Goal: Task Accomplishment & Management: Manage account settings

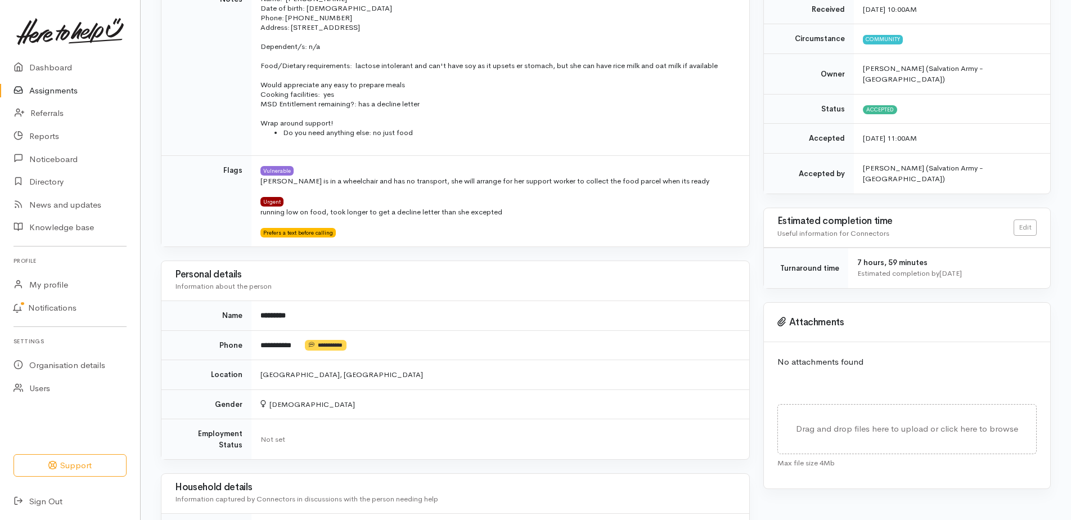
scroll to position [337, 0]
drag, startPoint x: 264, startPoint y: 277, endPoint x: 542, endPoint y: 278, distance: 277.3
click at [542, 219] on p "running low on food, took longer to get a decline letter than she excepted" at bounding box center [497, 213] width 475 height 11
drag, startPoint x: 542, startPoint y: 278, endPoint x: 510, endPoint y: 278, distance: 31.5
copy p "running low on food, took longer to get a decline letter than she excepted"
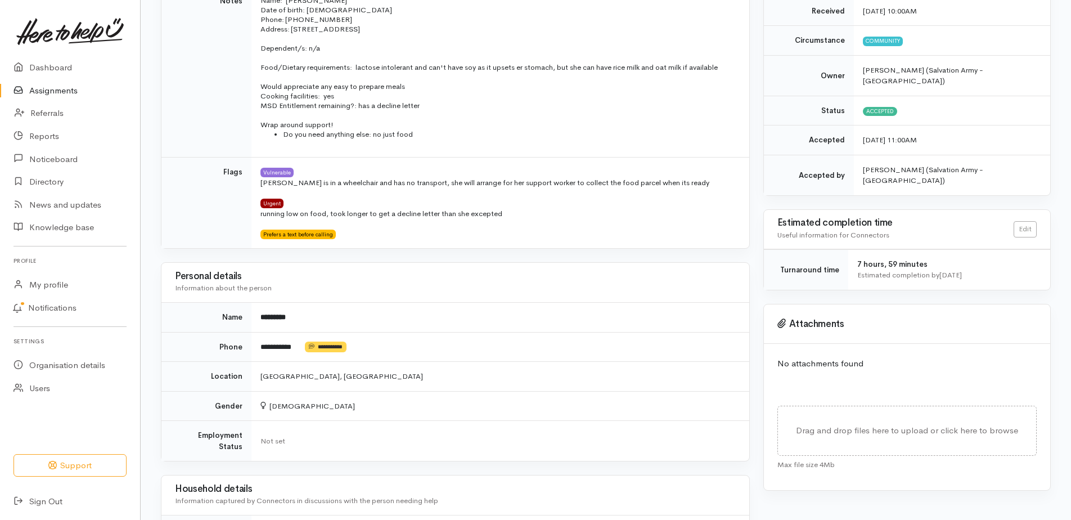
click at [579, 298] on div "Personal details Information about the person" at bounding box center [455, 283] width 561 height 30
drag, startPoint x: 267, startPoint y: 242, endPoint x: 295, endPoint y: 245, distance: 28.2
click at [295, 188] on p "Jess is in a wheelchair and has no transport, she will arrange for her support …" at bounding box center [497, 182] width 475 height 11
drag, startPoint x: 295, startPoint y: 245, endPoint x: 365, endPoint y: 253, distance: 70.8
click at [366, 248] on td "Vulnerable Jess is in a wheelchair and has no transport, she will arrange for h…" at bounding box center [500, 202] width 498 height 91
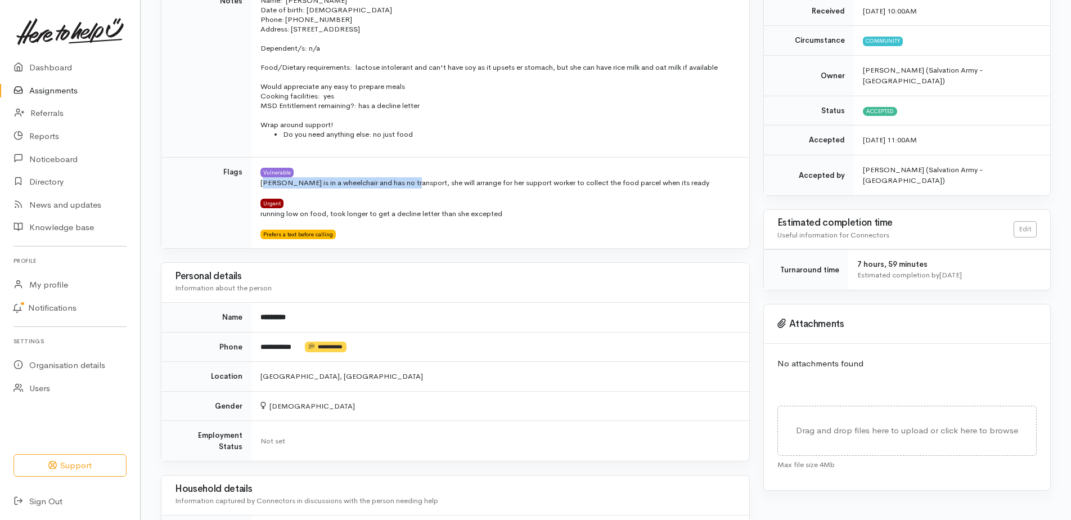
drag, startPoint x: 265, startPoint y: 242, endPoint x: 426, endPoint y: 242, distance: 161.4
click at [426, 188] on p "Jess is in a wheelchair and has no transport, she will arrange for her support …" at bounding box center [497, 182] width 475 height 11
copy p "Jess is in a wheelchair and has no transport,"
drag, startPoint x: 264, startPoint y: 278, endPoint x: 340, endPoint y: 280, distance: 75.4
click at [340, 219] on p "running low on food, took longer to get a decline letter than she excepted" at bounding box center [497, 213] width 475 height 11
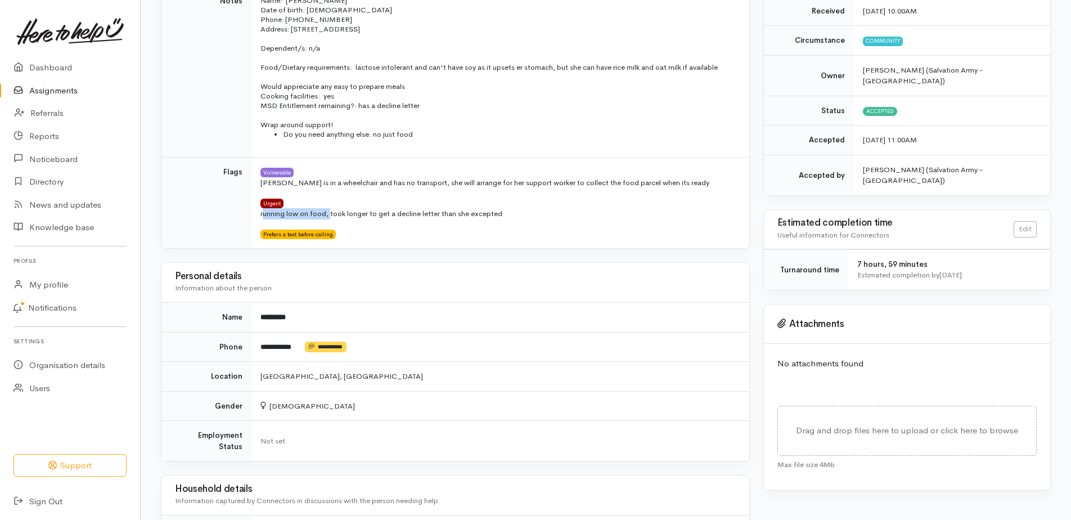
copy p "running low on food,"
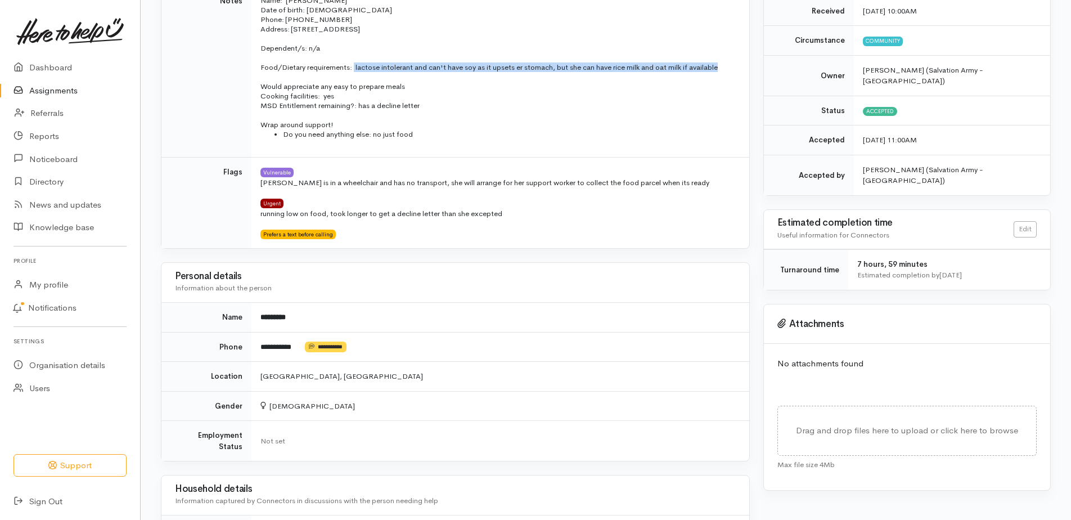
drag, startPoint x: 370, startPoint y: 106, endPoint x: 733, endPoint y: 120, distance: 363.6
click at [733, 120] on td "Name: Jess Ladd Date of birth: 19/10/1990 Phone: 0226192672 Address: 18 Tatters…" at bounding box center [500, 71] width 498 height 171
copy p "lactose intolerant and can't have soy as it upsets er stomach, but she can have…"
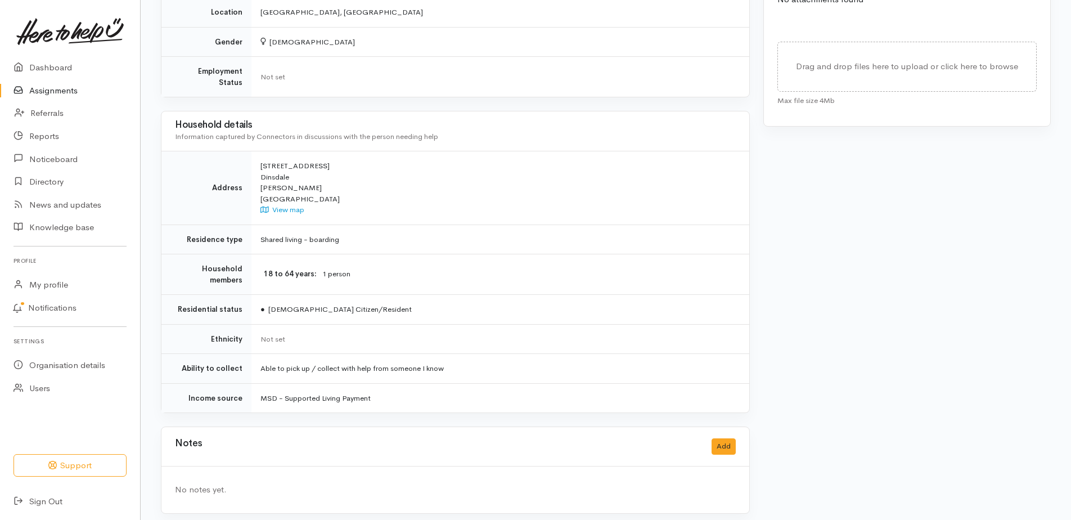
scroll to position [731, 0]
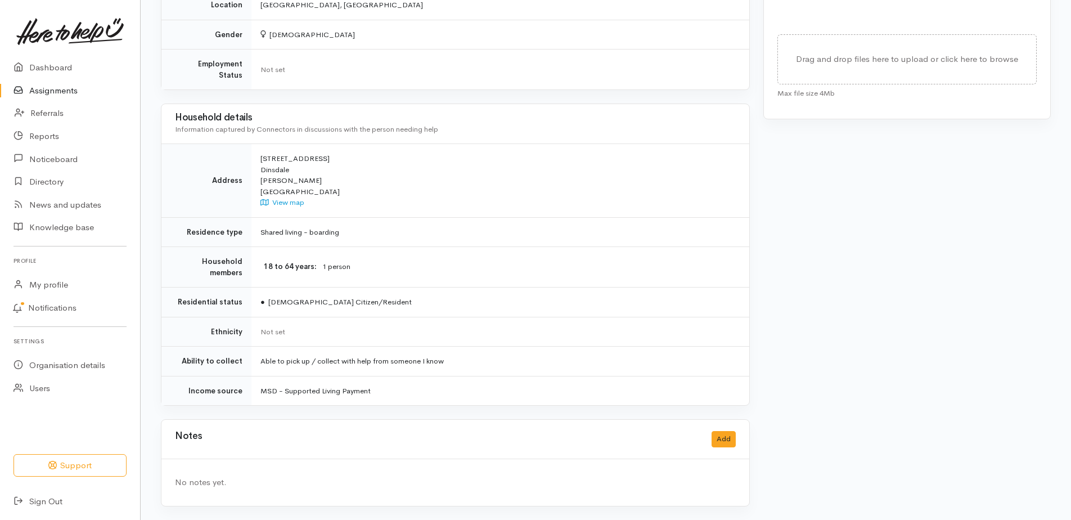
click at [76, 95] on link "Assignments" at bounding box center [70, 90] width 140 height 23
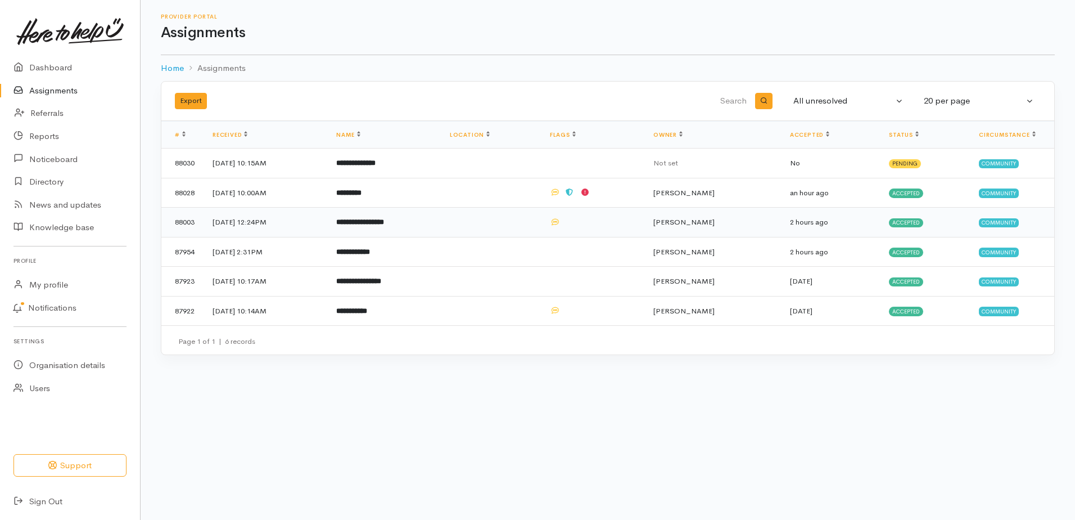
click at [384, 226] on b "**********" at bounding box center [360, 221] width 48 height 7
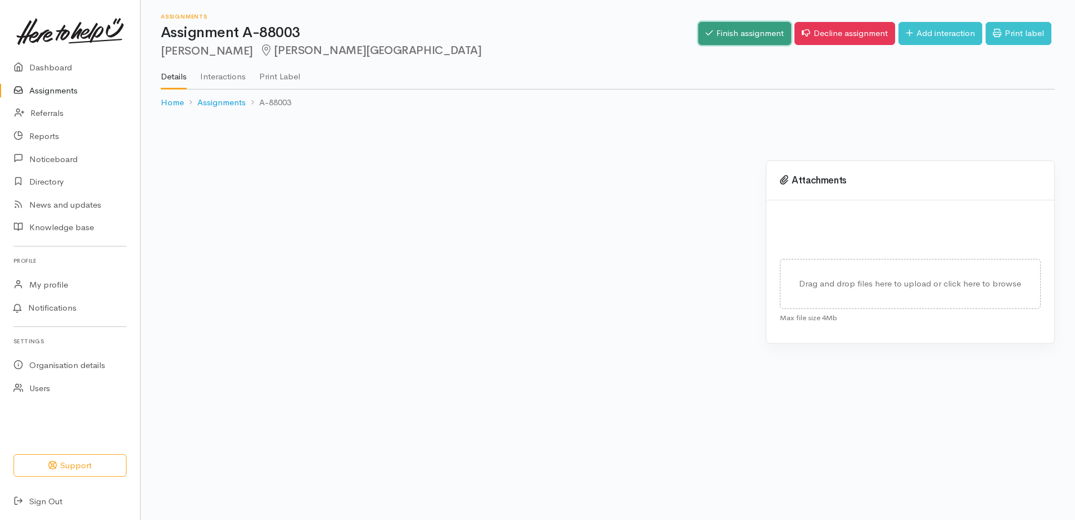
click at [699, 39] on link "Finish assignment" at bounding box center [745, 33] width 93 height 23
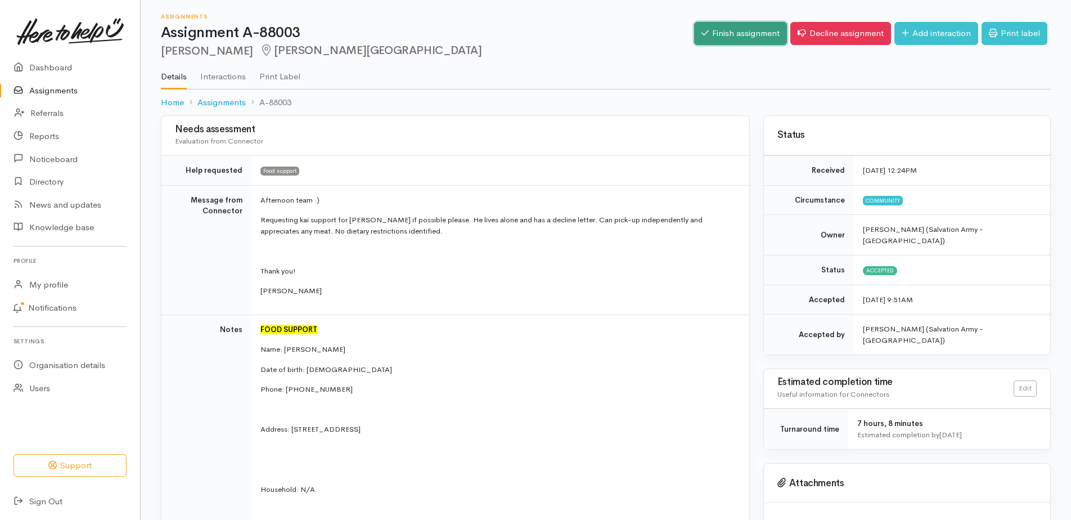
click at [694, 40] on link "Finish assignment" at bounding box center [740, 33] width 93 height 23
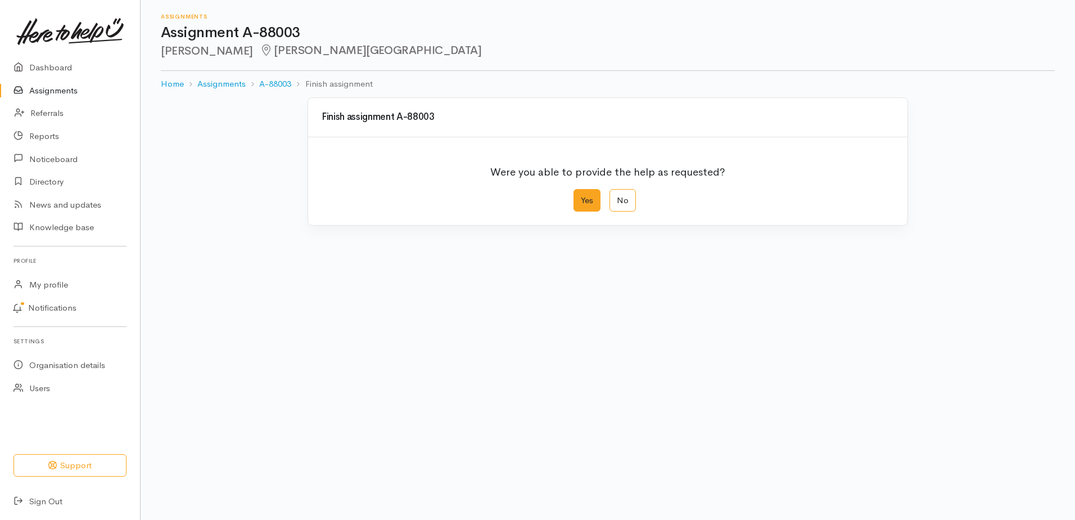
click at [591, 212] on label "Yes" at bounding box center [587, 200] width 27 height 23
click at [581, 196] on input "Yes" at bounding box center [577, 192] width 7 height 7
radio input "true"
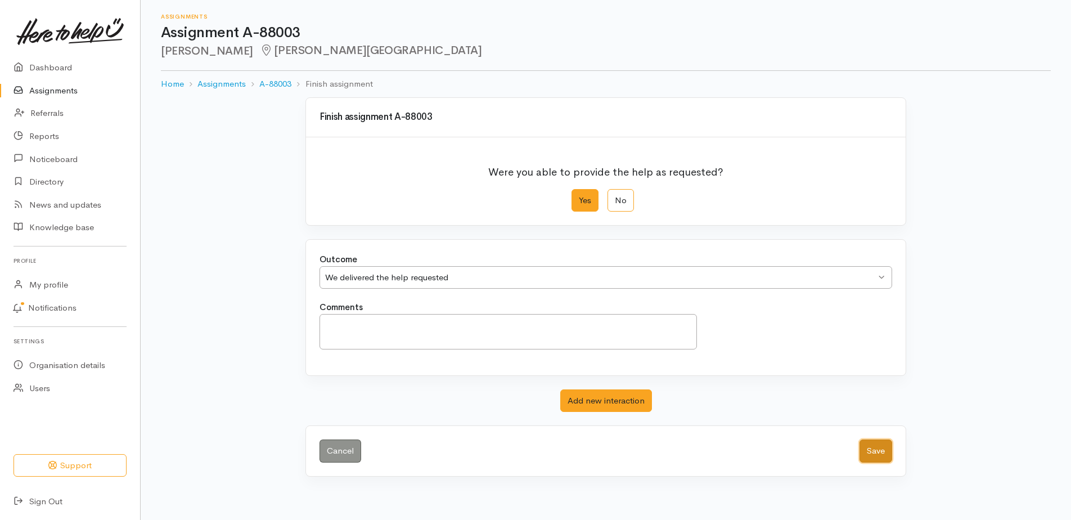
click at [864, 462] on button "Save" at bounding box center [875, 450] width 33 height 23
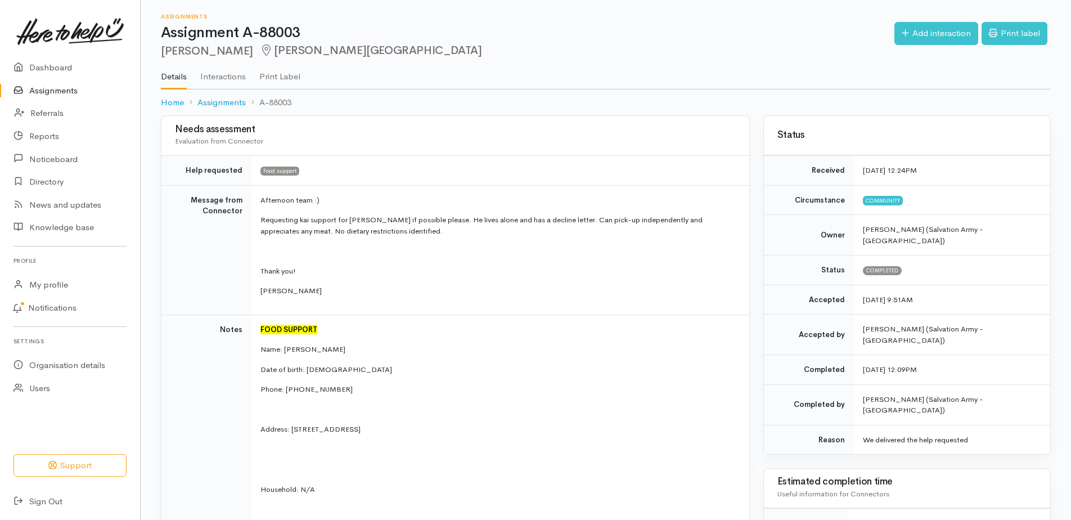
click at [69, 102] on link "Assignments" at bounding box center [70, 90] width 140 height 23
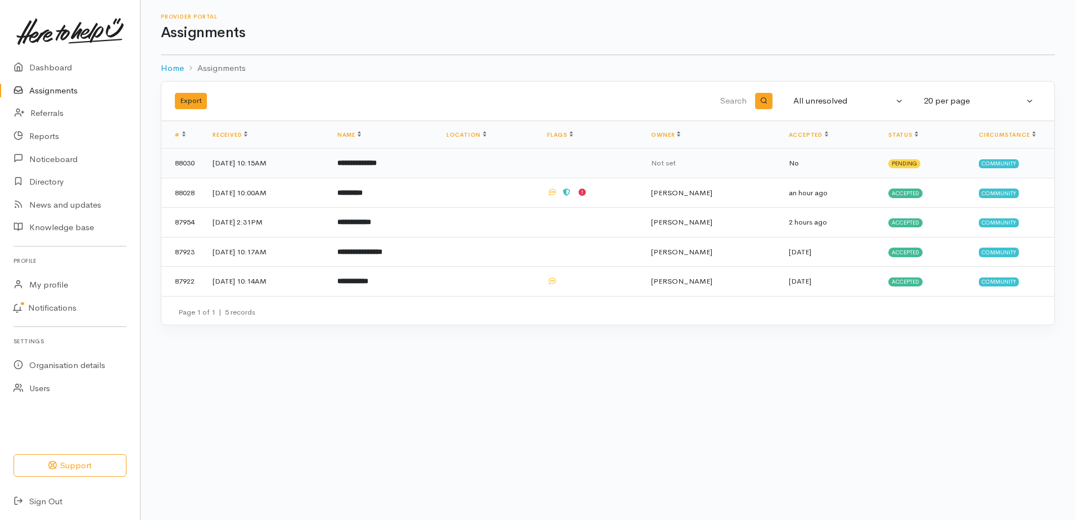
click at [377, 166] on b "**********" at bounding box center [356, 162] width 39 height 7
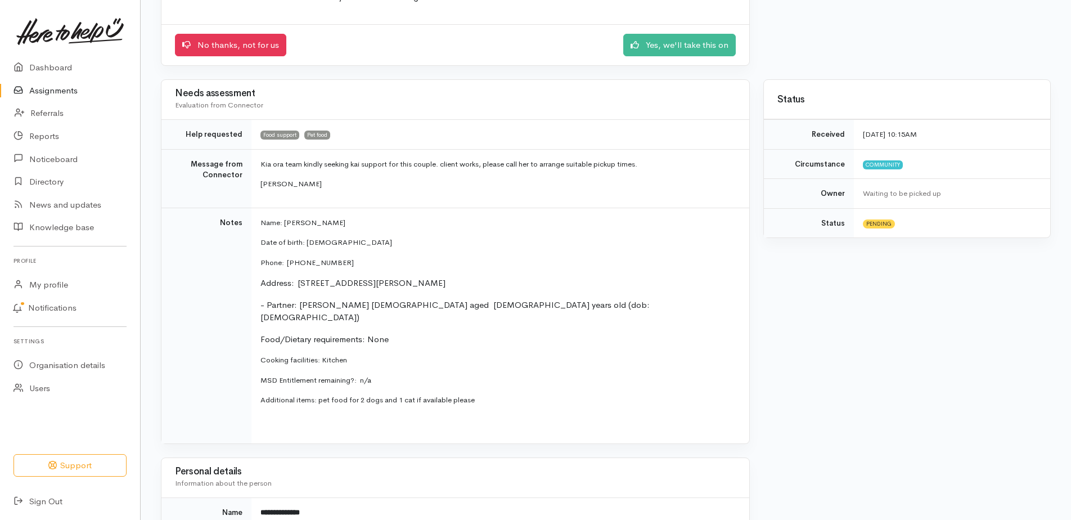
scroll to position [216, 0]
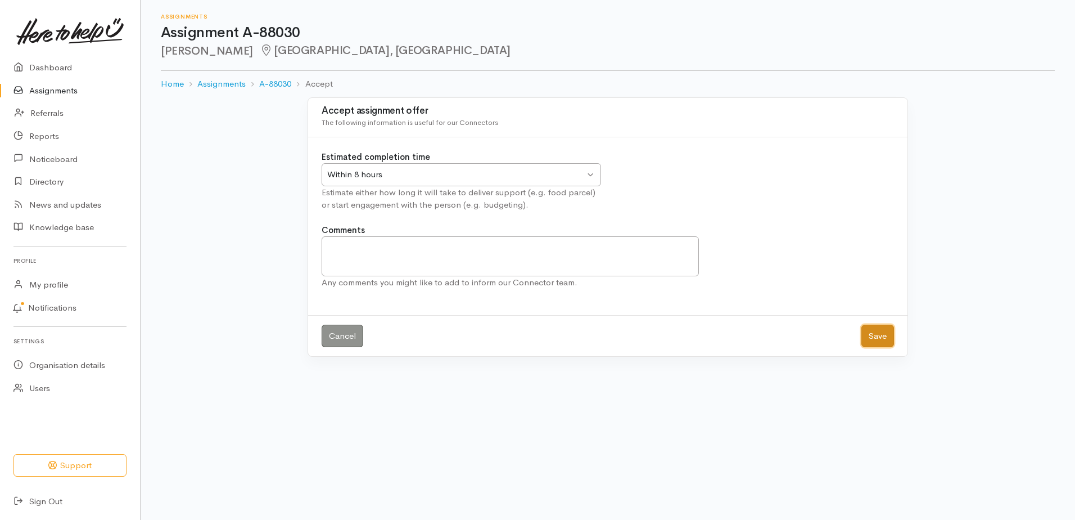
click at [875, 348] on button "Save" at bounding box center [878, 336] width 33 height 23
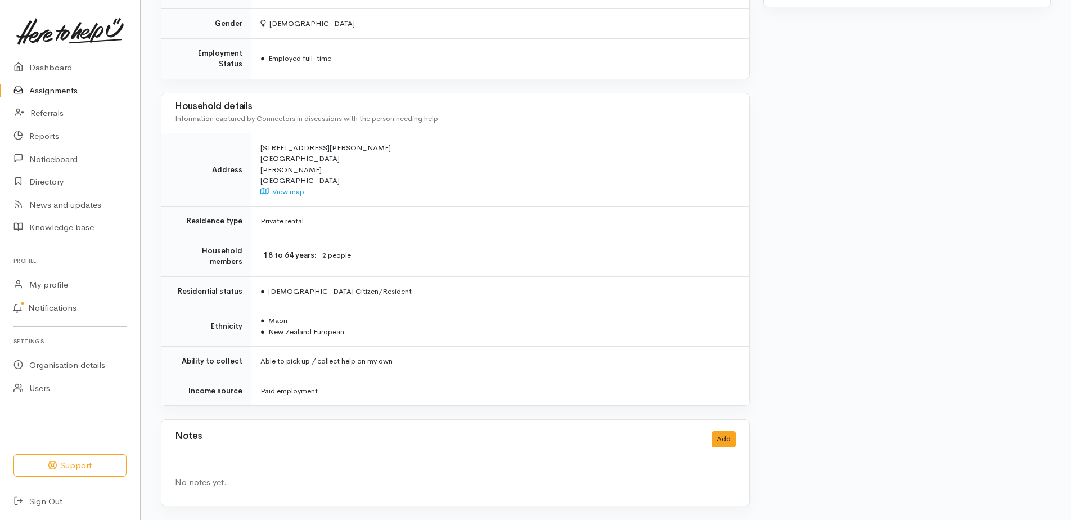
scroll to position [764, 0]
click at [287, 427] on div "Notes Add" at bounding box center [455, 438] width 561 height 23
click at [228, 490] on div "No notes yet." at bounding box center [455, 482] width 588 height 47
click at [400, 485] on div "No notes yet." at bounding box center [455, 482] width 588 height 47
click at [719, 431] on button "Add" at bounding box center [723, 439] width 24 height 16
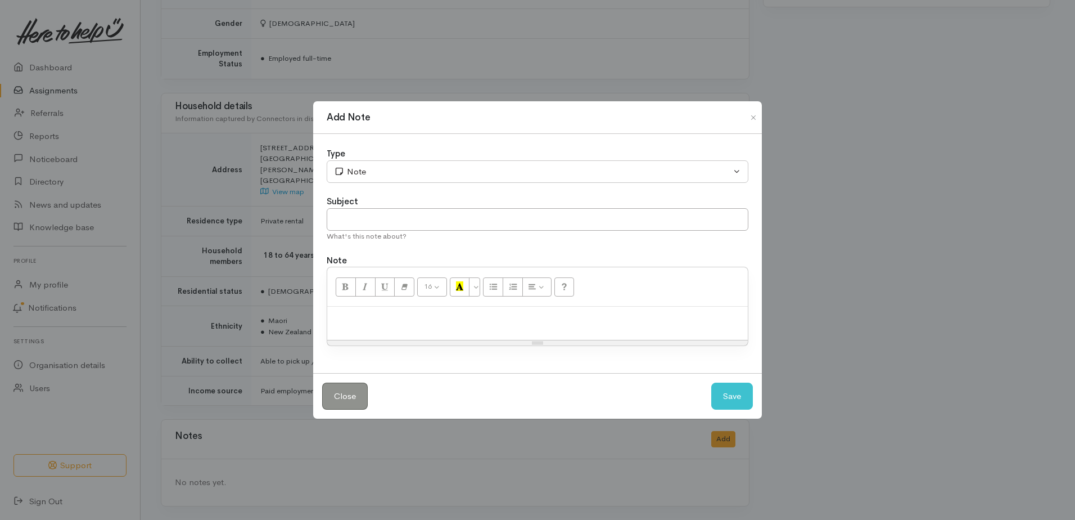
click at [421, 325] on p at bounding box center [537, 318] width 409 height 13
click at [735, 403] on button "Save" at bounding box center [732, 396] width 42 height 28
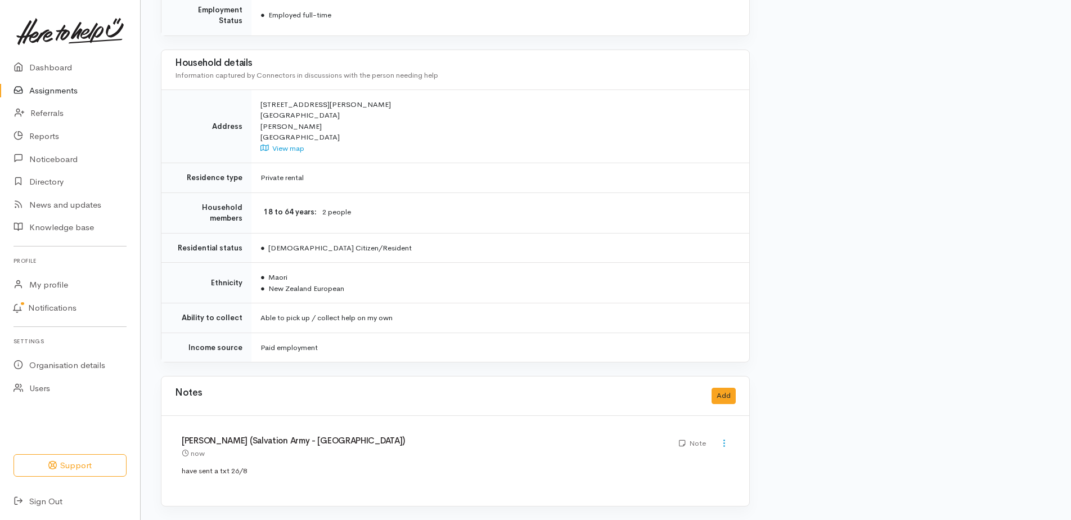
click at [61, 96] on link "Assignments" at bounding box center [70, 90] width 140 height 23
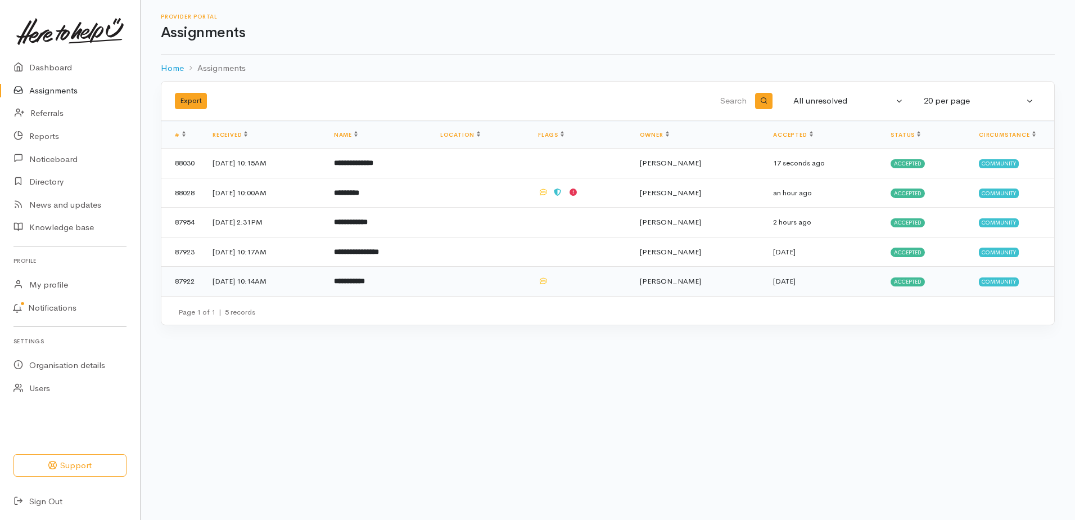
click at [365, 285] on b "**********" at bounding box center [349, 280] width 31 height 7
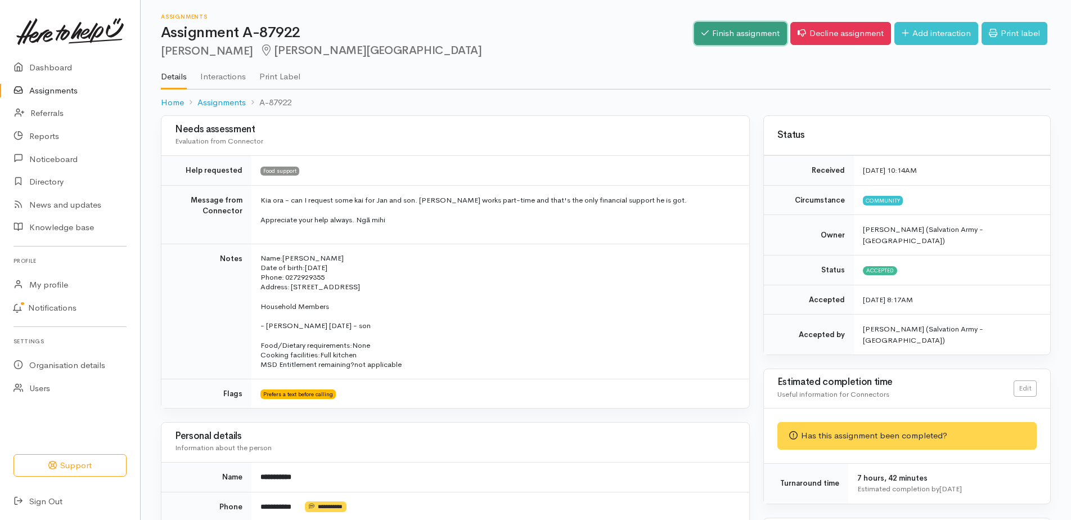
click at [717, 38] on link "Finish assignment" at bounding box center [740, 33] width 93 height 23
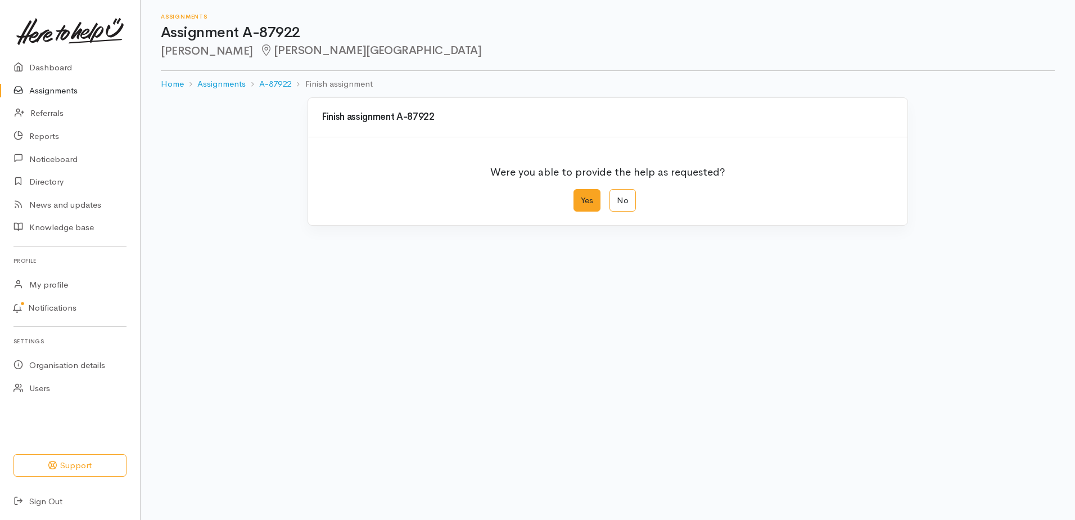
click at [589, 212] on label "Yes" at bounding box center [587, 200] width 27 height 23
click at [581, 196] on input "Yes" at bounding box center [577, 192] width 7 height 7
radio input "true"
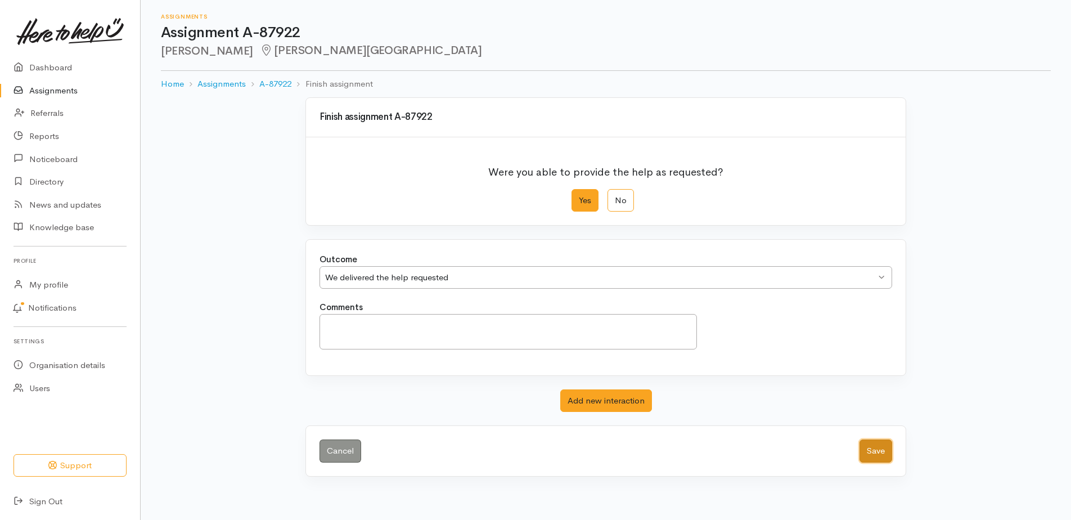
click at [867, 462] on button "Save" at bounding box center [875, 450] width 33 height 23
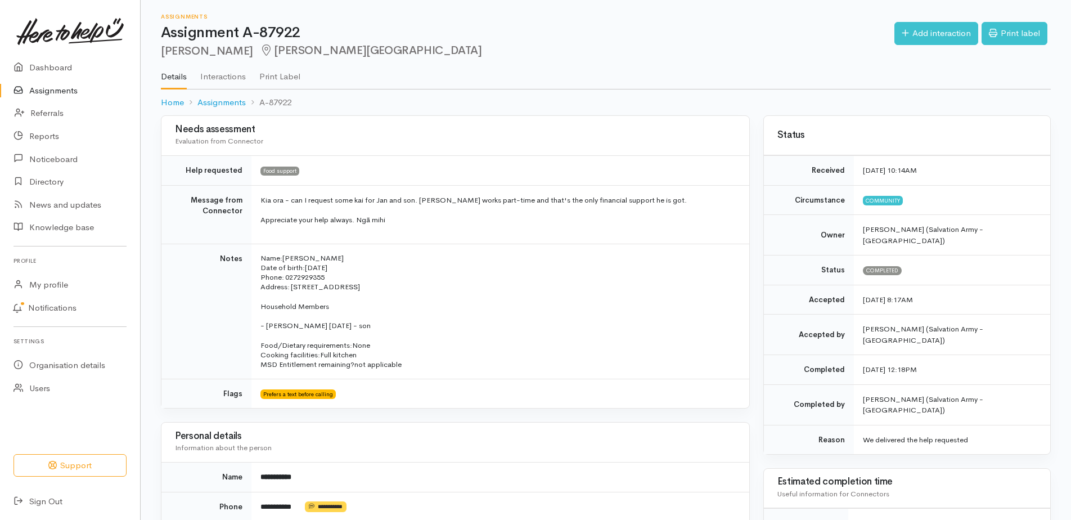
click at [82, 92] on link "Assignments" at bounding box center [70, 90] width 140 height 23
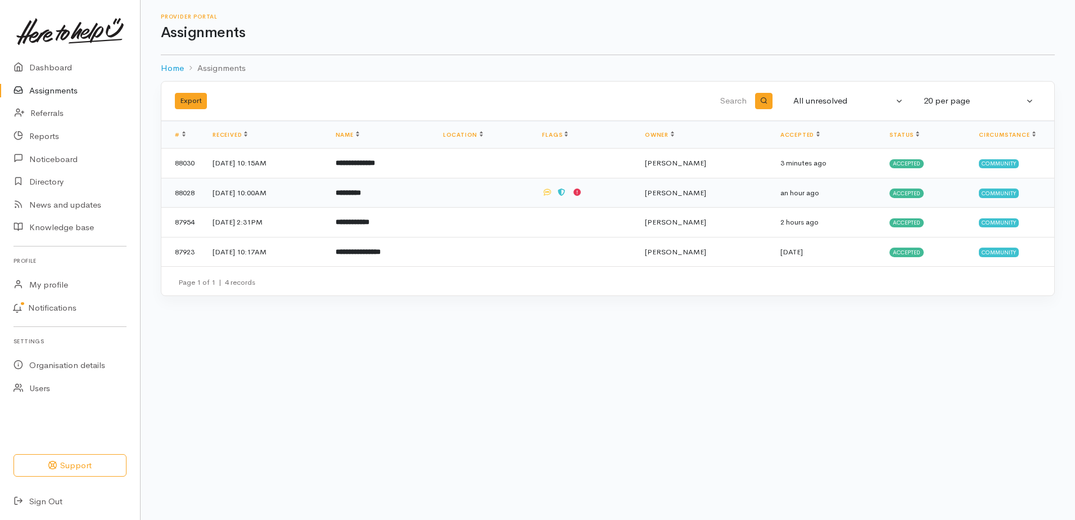
click at [361, 196] on b "*********" at bounding box center [348, 192] width 25 height 7
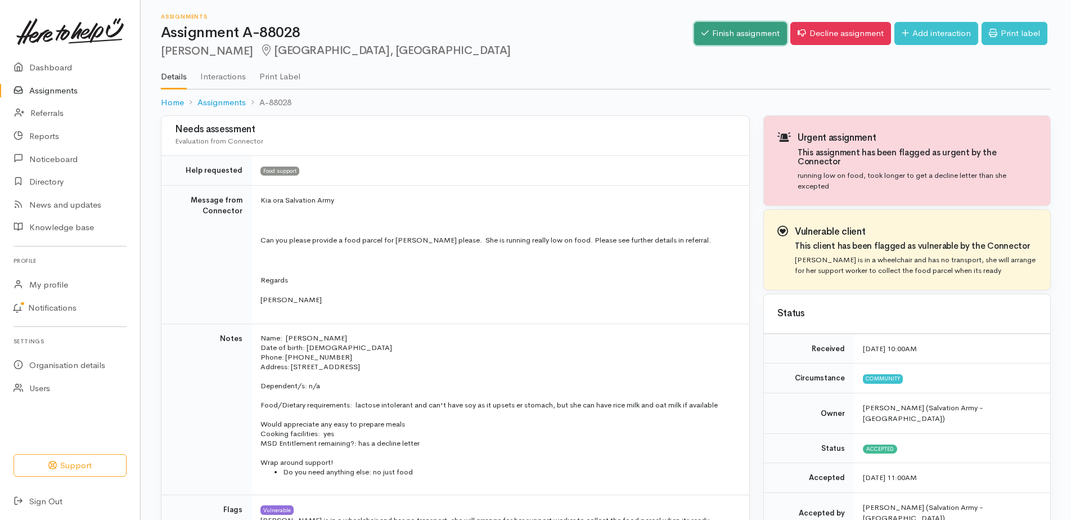
click at [694, 39] on link "Finish assignment" at bounding box center [740, 33] width 93 height 23
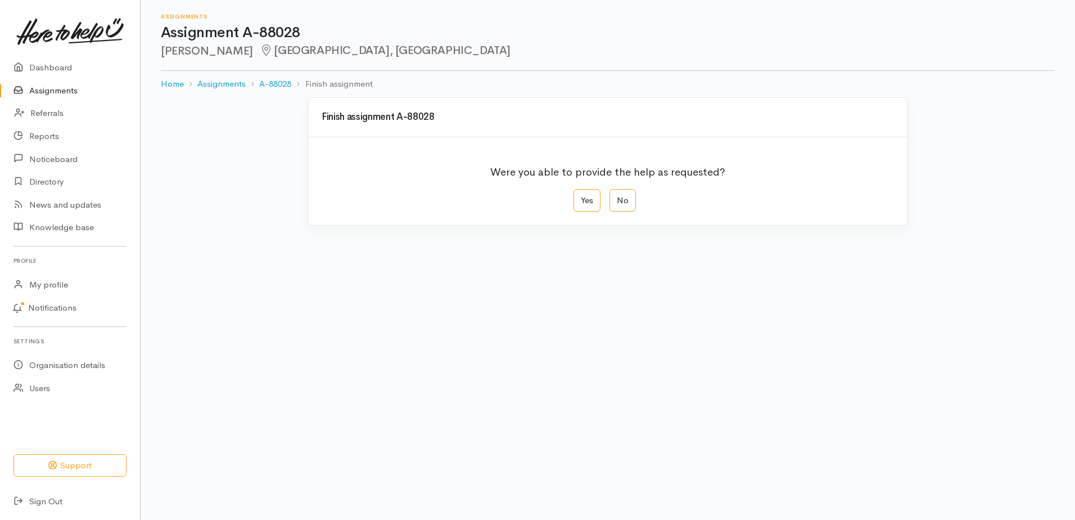
drag, startPoint x: 583, startPoint y: 222, endPoint x: 643, endPoint y: 308, distance: 105.8
click at [585, 212] on label "Yes" at bounding box center [587, 200] width 27 height 23
click at [581, 196] on input "Yes" at bounding box center [577, 192] width 7 height 7
radio input "true"
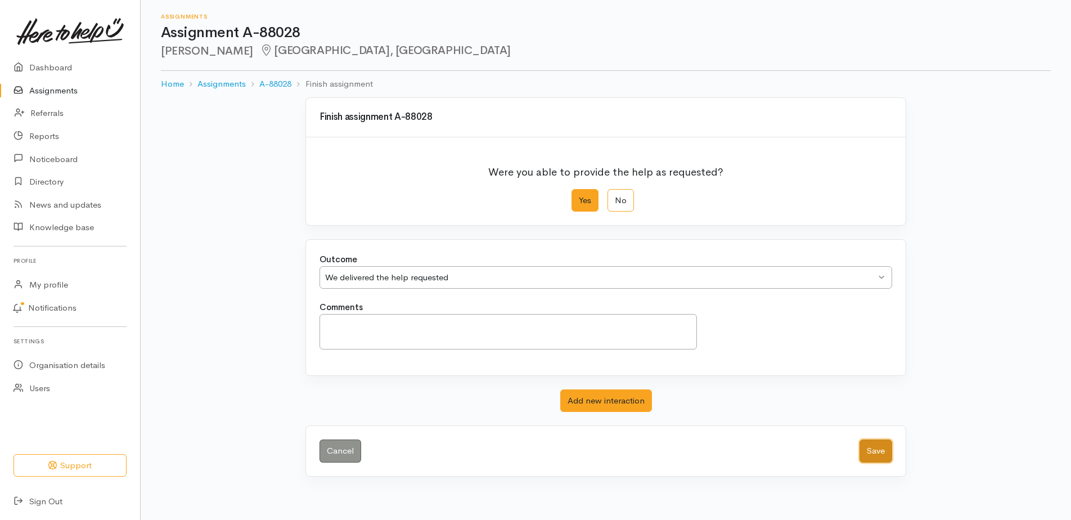
click at [869, 462] on button "Save" at bounding box center [875, 450] width 33 height 23
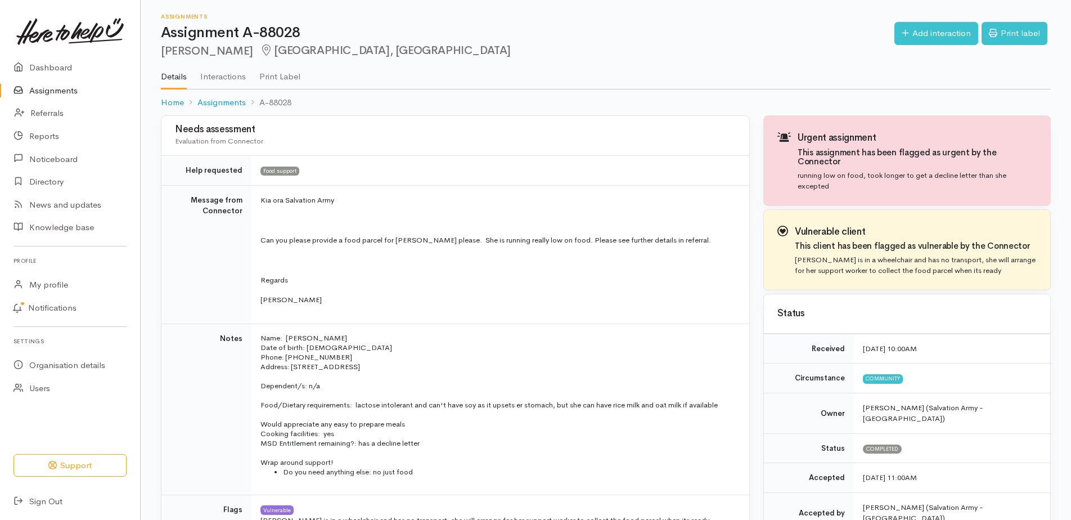
click at [67, 94] on link "Assignments" at bounding box center [70, 90] width 140 height 23
